Goal: Information Seeking & Learning: Learn about a topic

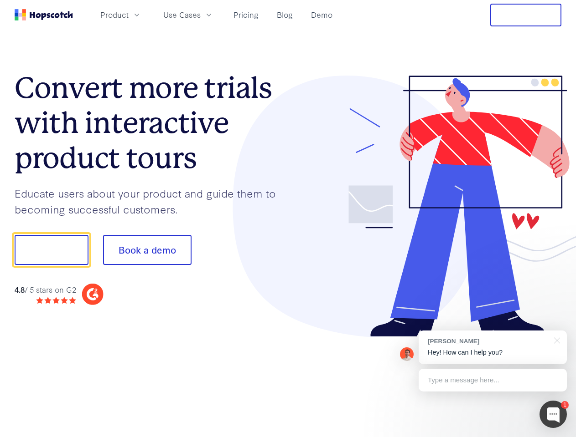
click at [288, 219] on div at bounding box center [424, 207] width 273 height 262
click at [129, 15] on span "Product" at bounding box center [114, 14] width 28 height 11
click at [201, 15] on span "Use Cases" at bounding box center [181, 14] width 37 height 11
click at [525, 15] on button "Free Trial" at bounding box center [525, 15] width 71 height 23
click at [51, 250] on button "Show me!" at bounding box center [52, 250] width 74 height 30
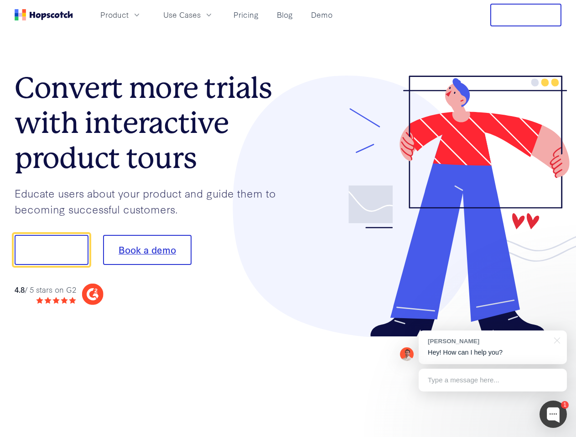
click at [147, 250] on button "Book a demo" at bounding box center [147, 250] width 88 height 30
click at [553, 415] on div at bounding box center [552, 414] width 27 height 27
click at [492, 348] on div "[PERSON_NAME] Hey! How can I help you?" at bounding box center [492, 348] width 148 height 34
click at [555, 340] on div at bounding box center [481, 249] width 171 height 304
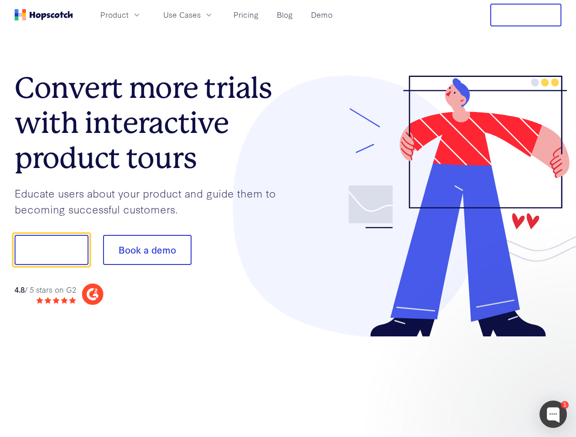
click at [492, 381] on div at bounding box center [481, 310] width 171 height 182
